Goal: Task Accomplishment & Management: Manage account settings

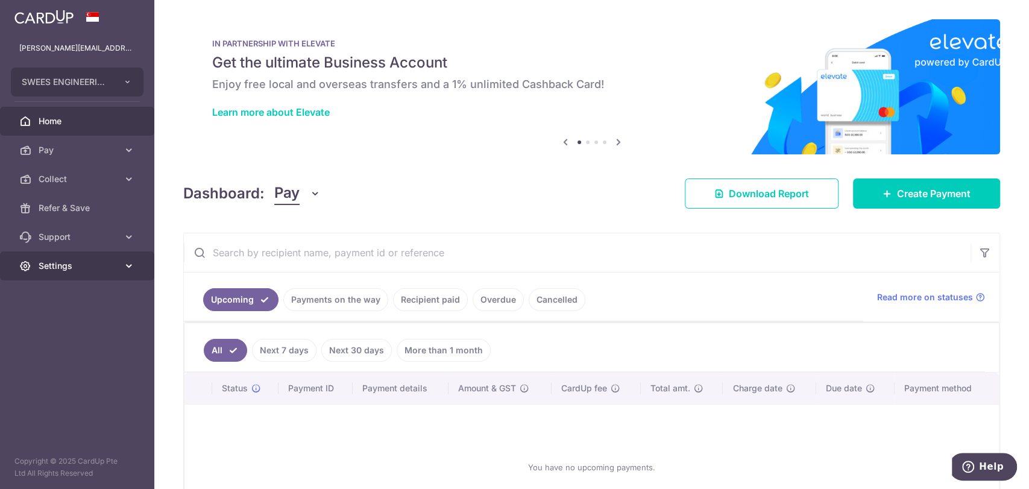
click at [77, 262] on span "Settings" at bounding box center [79, 266] width 80 height 12
click at [49, 295] on span "Account" at bounding box center [79, 295] width 80 height 12
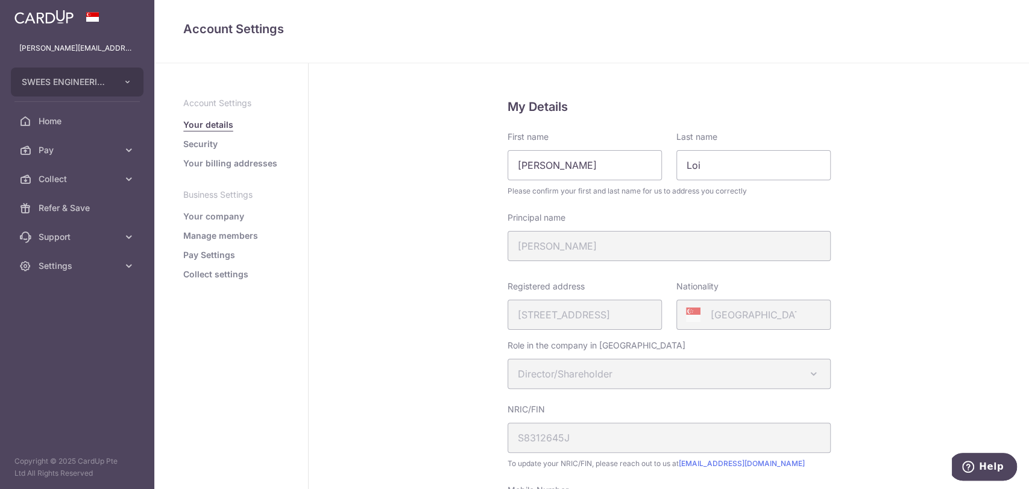
scroll to position [67, 0]
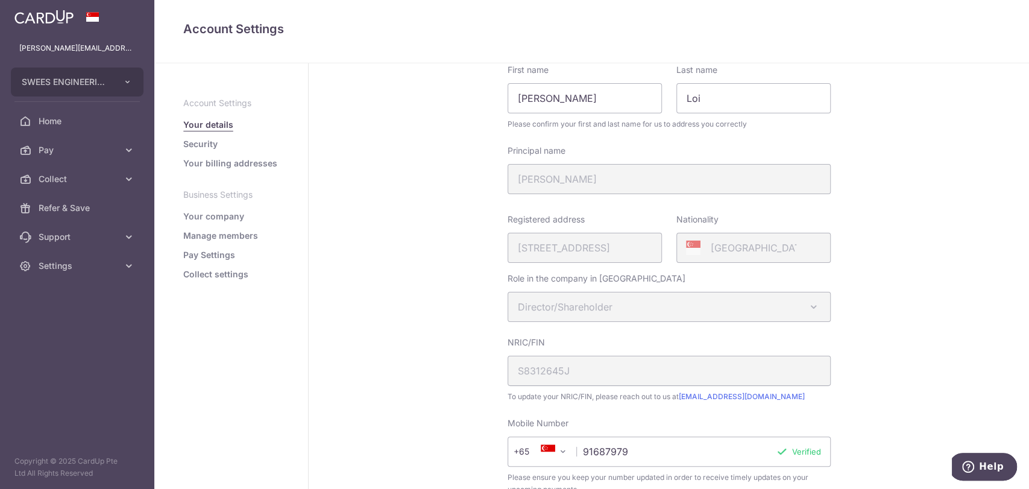
click at [227, 235] on link "Manage members" at bounding box center [220, 236] width 75 height 12
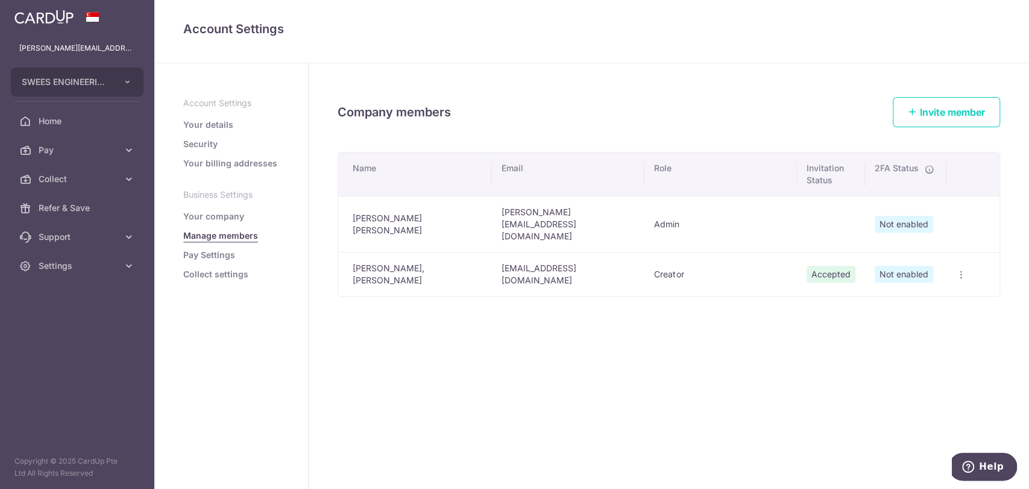
click at [222, 215] on link "Your company" at bounding box center [213, 216] width 61 height 12
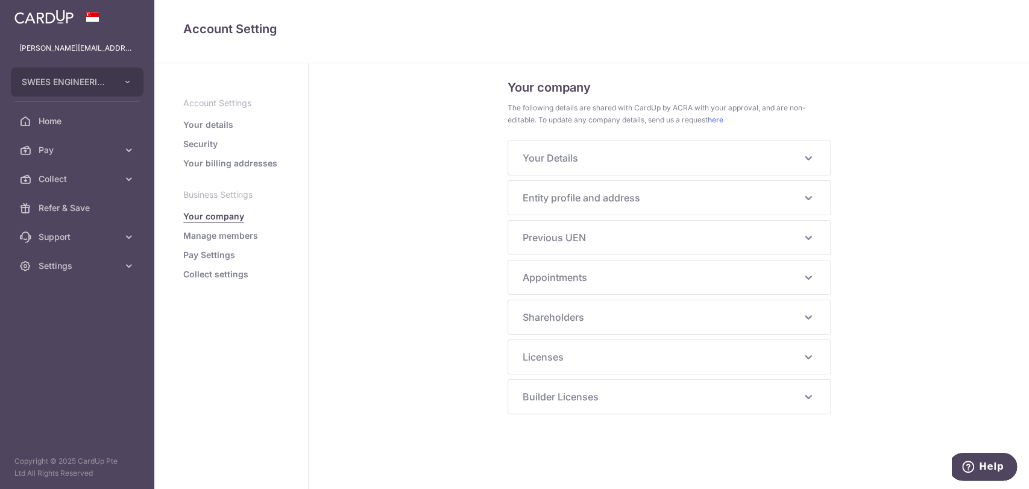
click at [222, 234] on link "Manage members" at bounding box center [220, 236] width 75 height 12
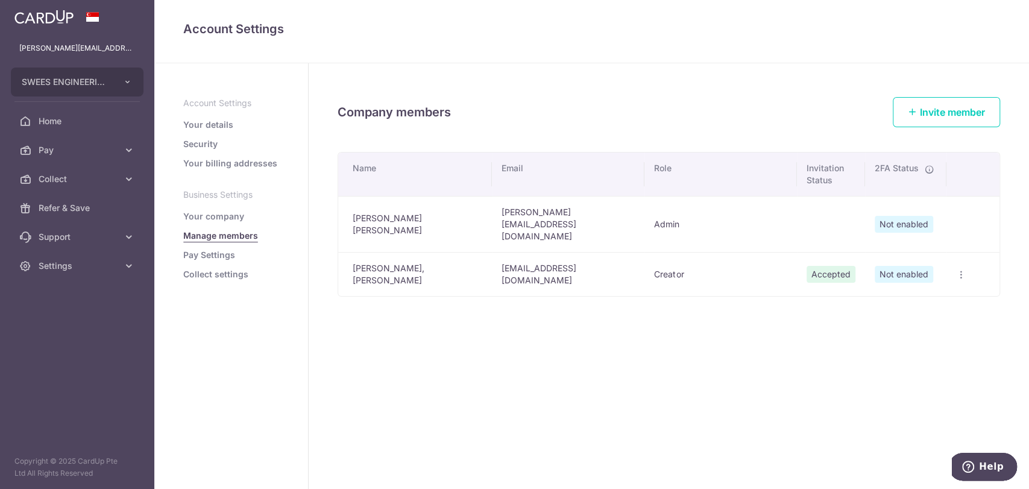
click at [960, 270] on icon "button" at bounding box center [961, 275] width 10 height 10
click at [918, 288] on link "Edit Member" at bounding box center [902, 302] width 125 height 29
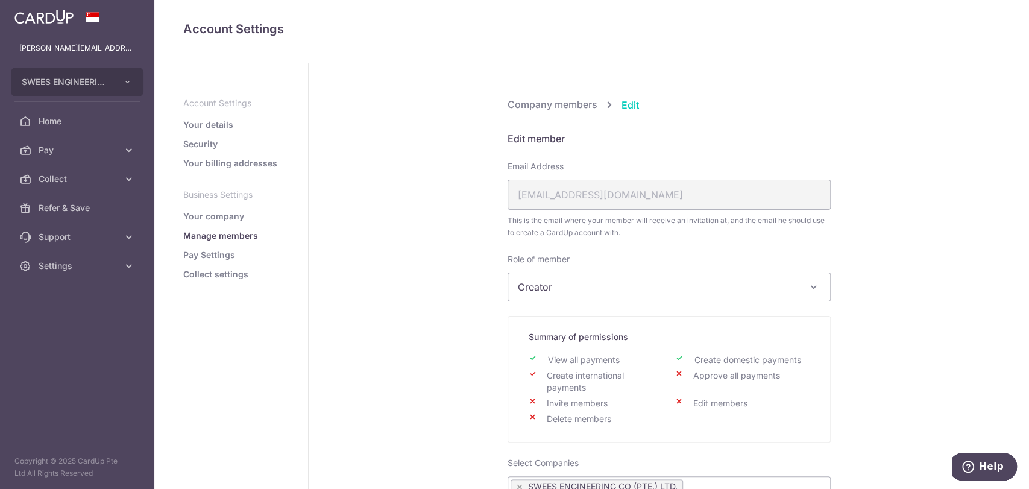
scroll to position [67, 0]
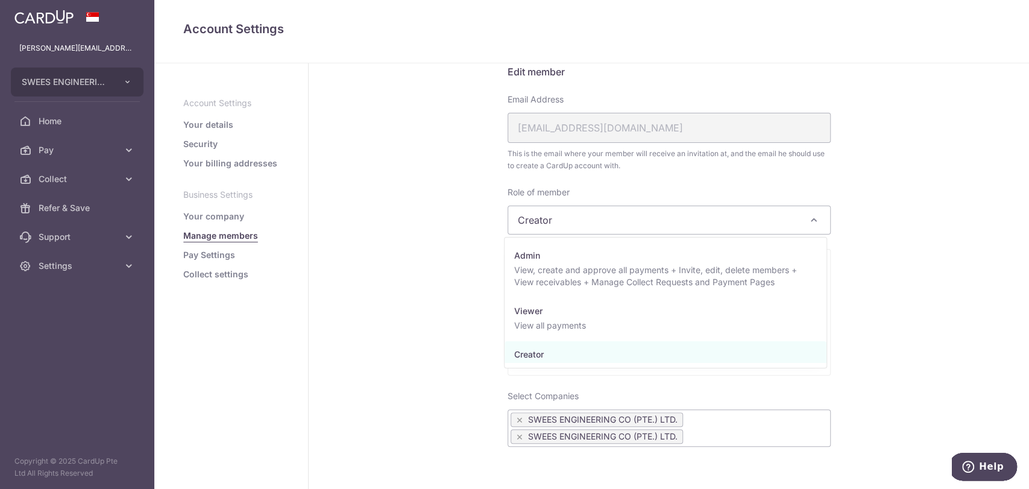
click at [622, 209] on span "Creator" at bounding box center [669, 220] width 322 height 28
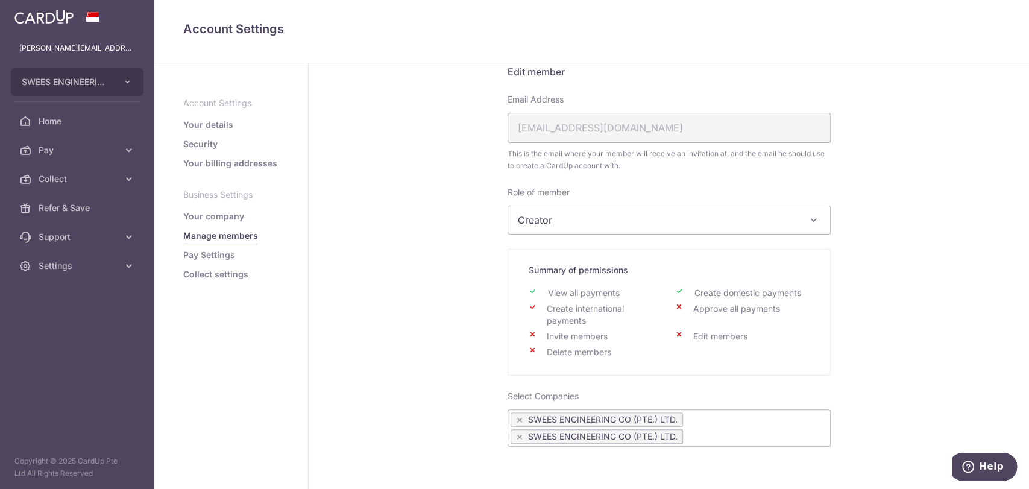
click at [953, 225] on div "Company members Edit Edit member Email Address accounts@sweesengrg.com.sg This …" at bounding box center [669, 355] width 720 height 719
click at [698, 221] on span "Creator" at bounding box center [669, 220] width 322 height 28
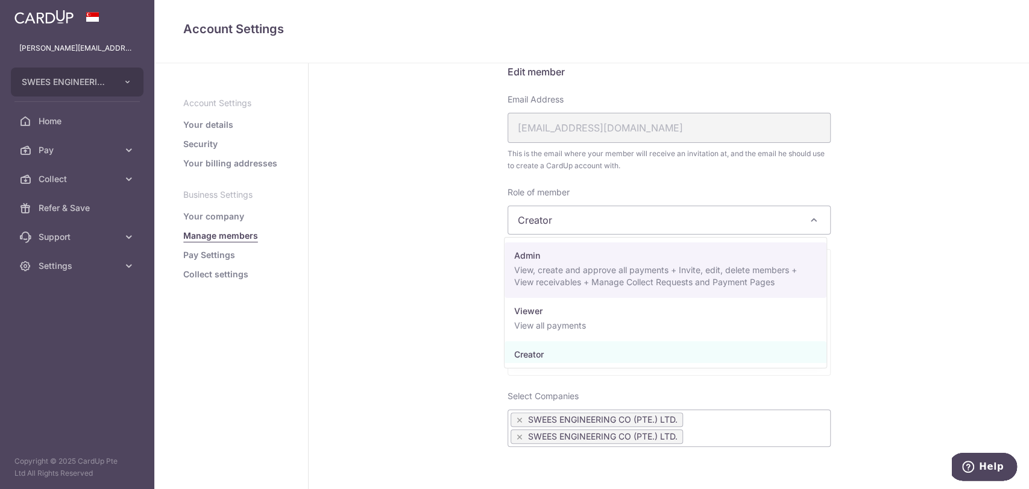
click at [957, 274] on div "Company members Edit Edit member Email Address accounts@sweesengrg.com.sg This …" at bounding box center [669, 355] width 720 height 719
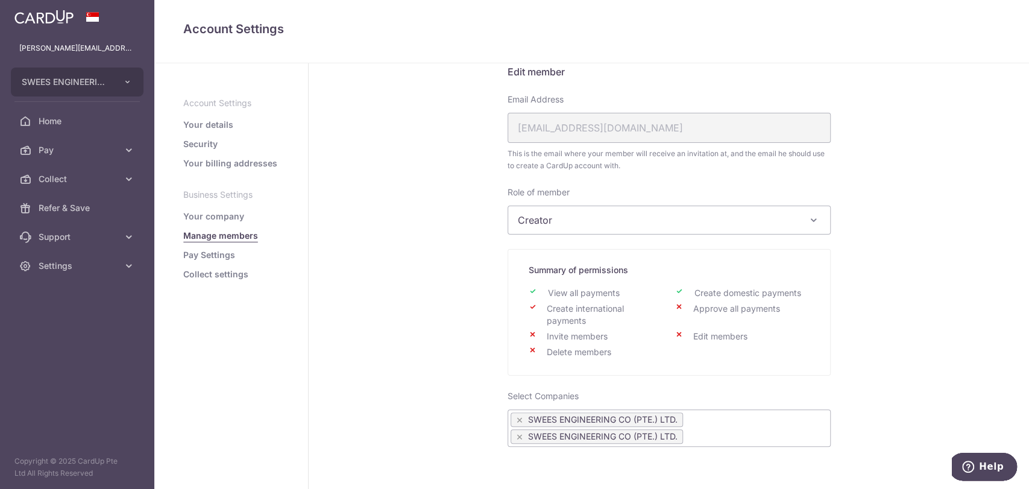
click at [684, 209] on span "Creator" at bounding box center [669, 220] width 322 height 28
click at [632, 212] on span "Viewer" at bounding box center [669, 220] width 322 height 28
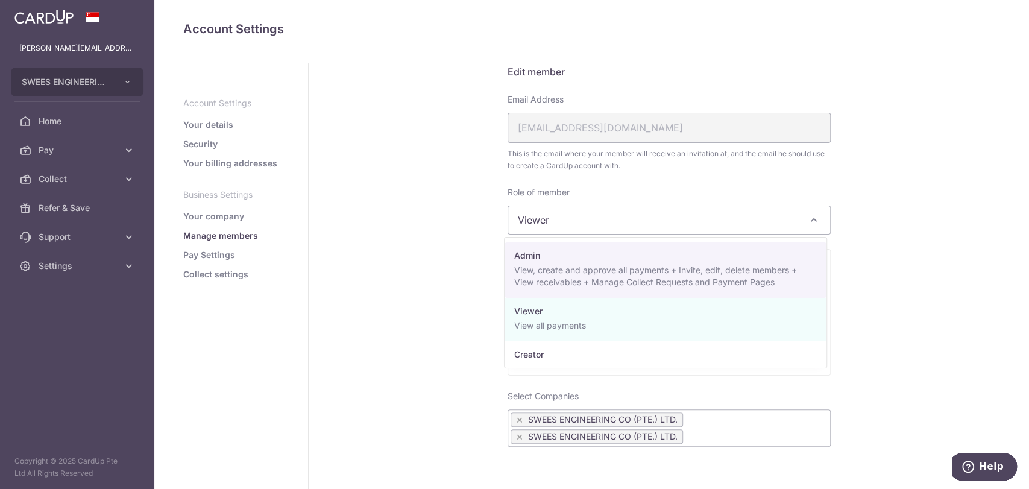
select select "23442"
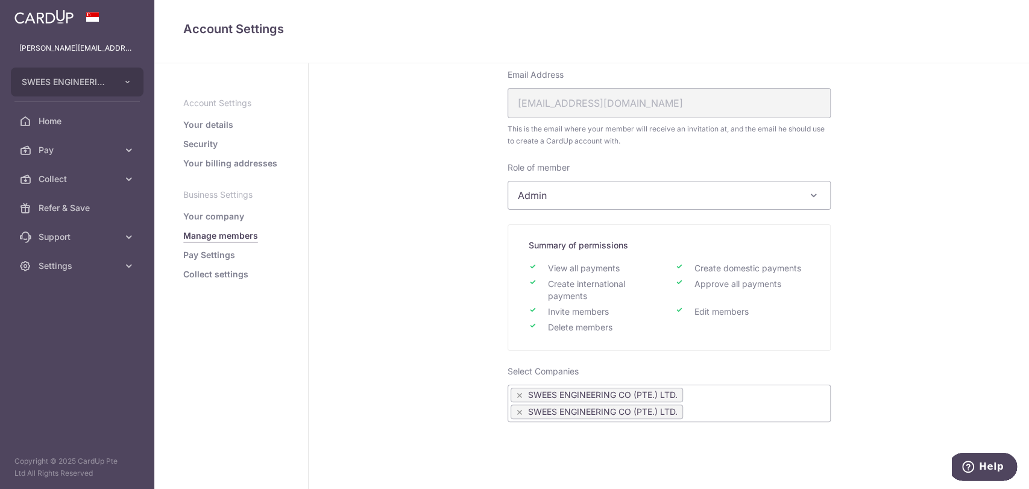
scroll to position [0, 0]
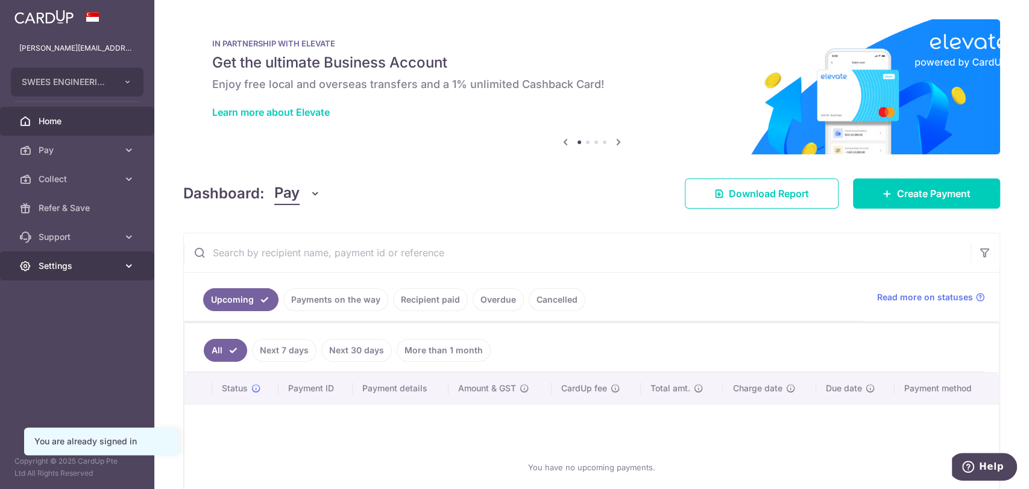
click at [72, 269] on span "Settings" at bounding box center [79, 266] width 80 height 12
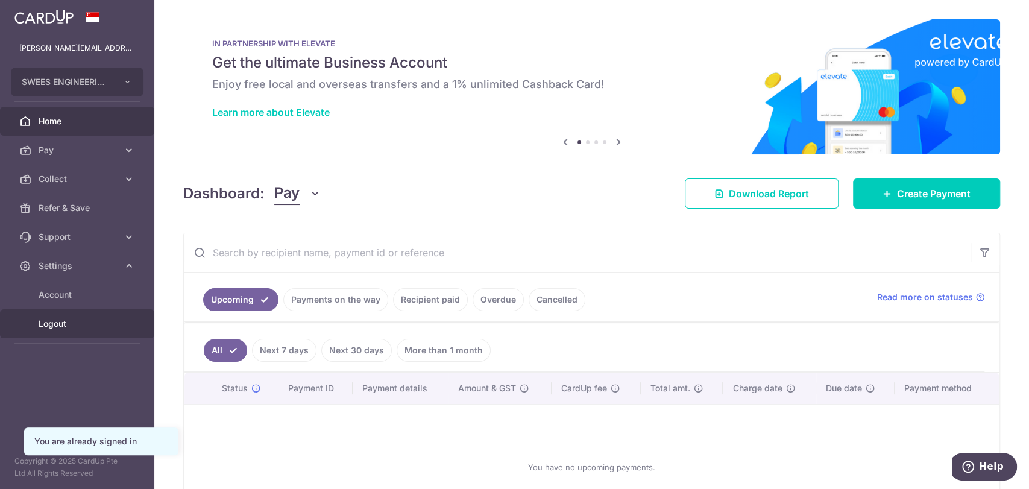
click at [98, 310] on link "Logout" at bounding box center [77, 323] width 154 height 29
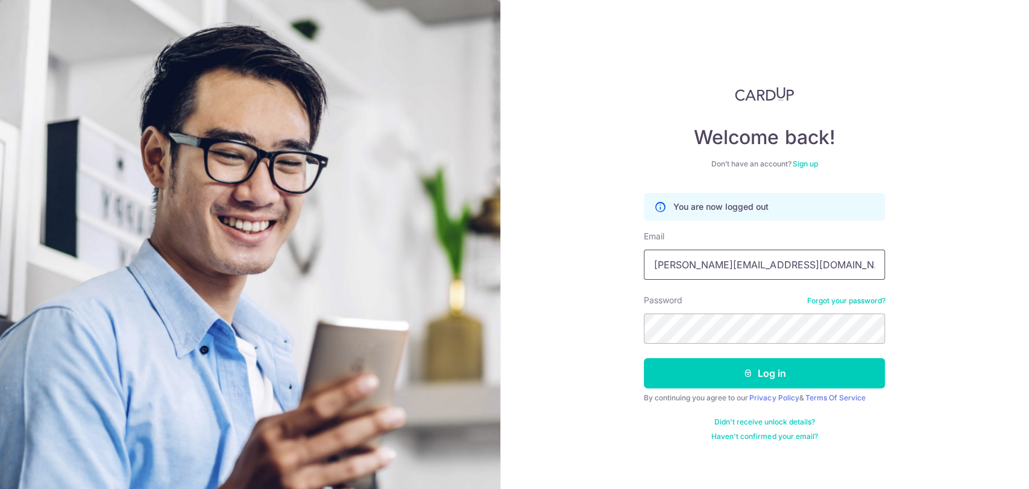
drag, startPoint x: 0, startPoint y: 0, endPoint x: 691, endPoint y: 254, distance: 736.0
click at [691, 254] on input "[PERSON_NAME][EMAIL_ADDRESS][DOMAIN_NAME]" at bounding box center [764, 265] width 241 height 30
click at [937, 304] on div "Welcome back! Don’t have an account? Sign up You are now logged out Email [PERS…" at bounding box center [764, 244] width 529 height 489
click at [734, 266] on input "[PERSON_NAME][EMAIL_ADDRESS][DOMAIN_NAME]" at bounding box center [764, 265] width 241 height 30
type input "[EMAIL_ADDRESS][DOMAIN_NAME]"
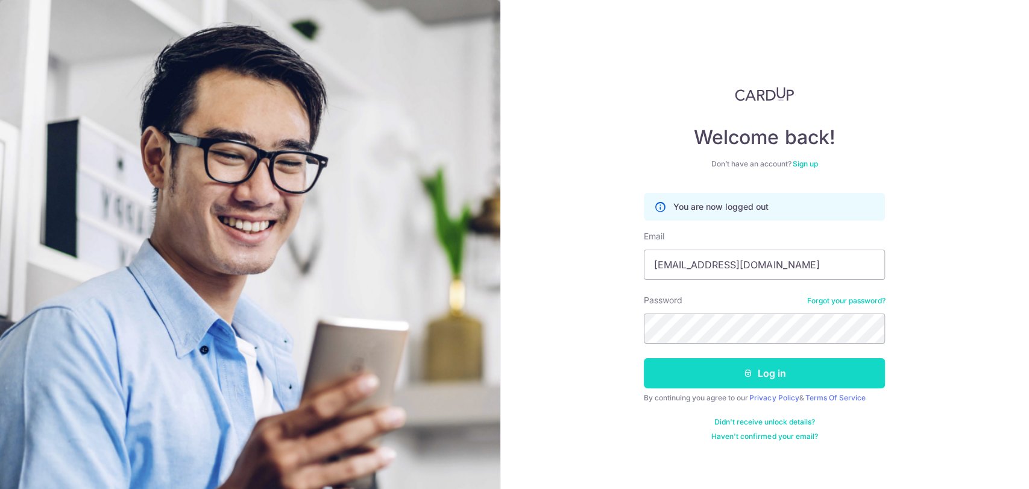
click at [756, 380] on button "Log in" at bounding box center [764, 373] width 241 height 30
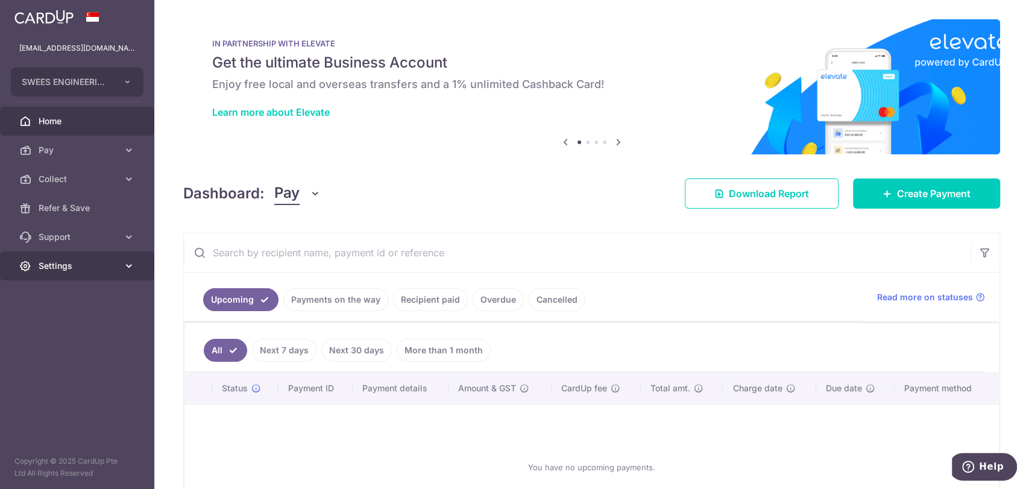
click at [53, 253] on link "Settings" at bounding box center [77, 265] width 154 height 29
